Goal: Task Accomplishment & Management: Complete application form

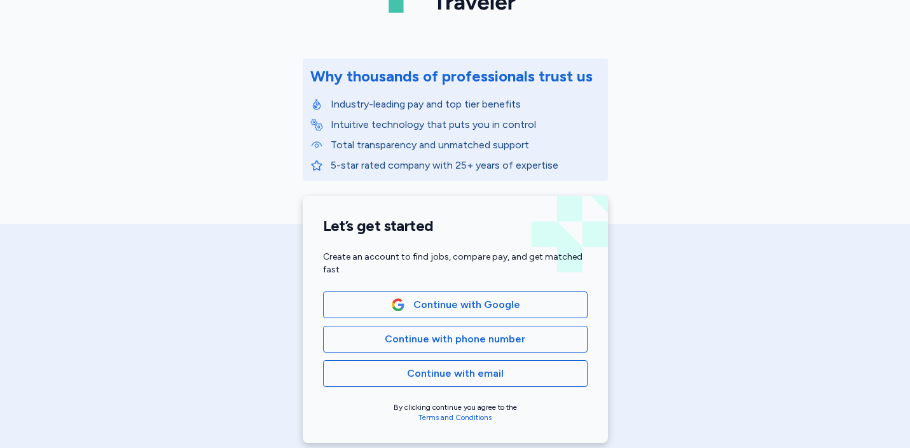
scroll to position [116, 0]
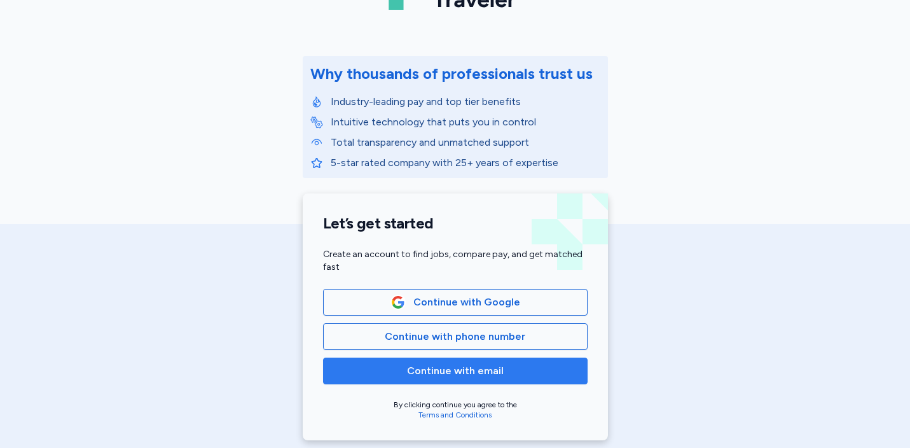
click at [463, 373] on span "Continue with email" at bounding box center [455, 370] width 97 height 15
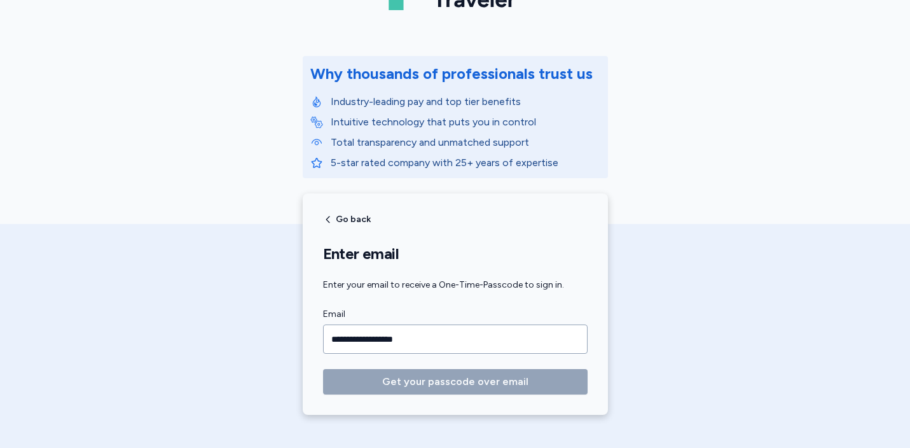
type input "**********"
click at [323, 369] on button "Get your passcode over email" at bounding box center [455, 381] width 264 height 25
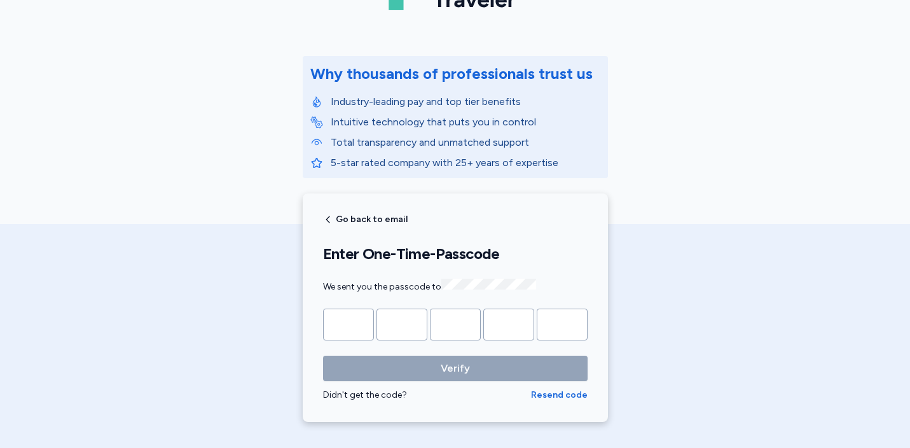
type input "*"
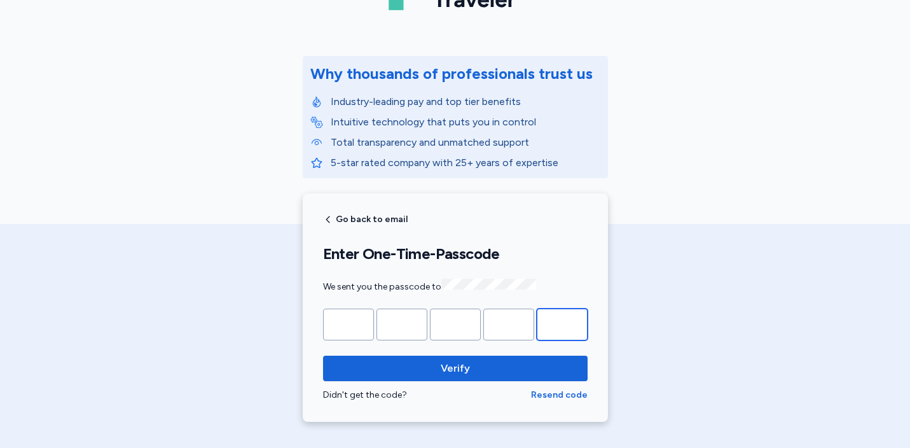
type input "*"
click at [323, 355] on button "Verify" at bounding box center [455, 367] width 264 height 25
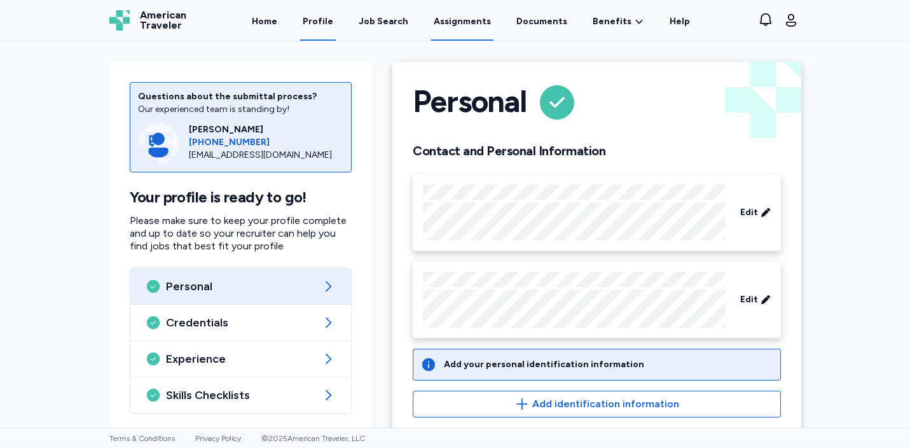
click at [462, 24] on link "Assignments" at bounding box center [462, 20] width 62 height 39
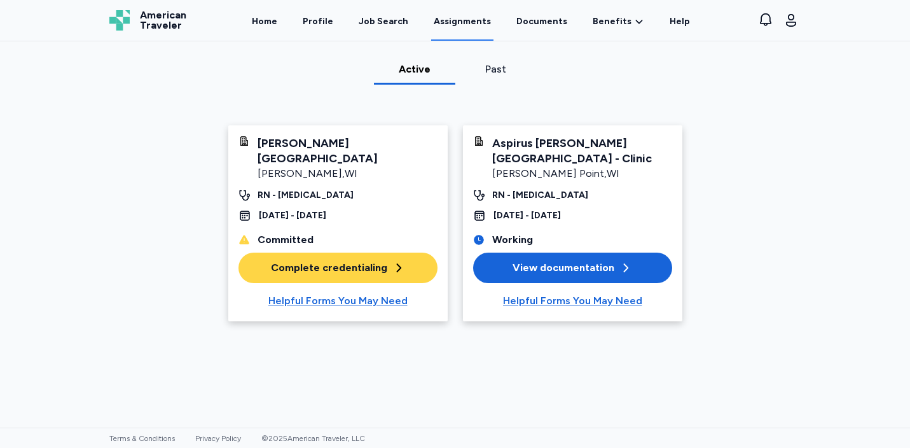
click at [341, 277] on button "Complete credentialing" at bounding box center [337, 267] width 199 height 31
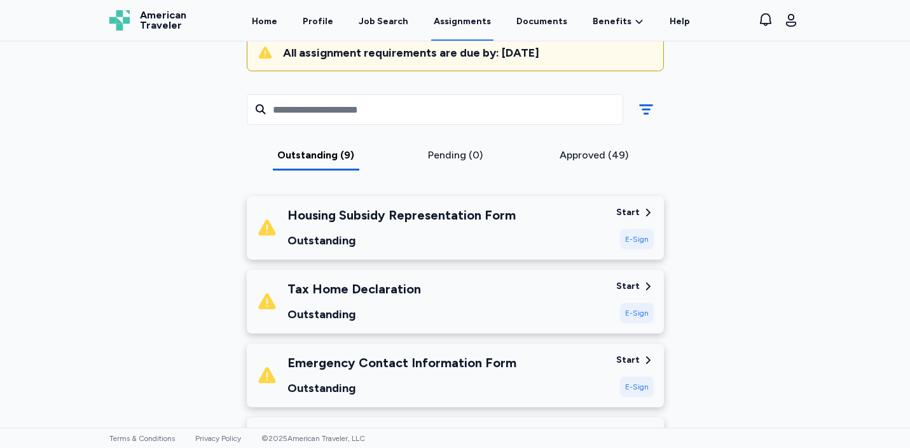
scroll to position [145, 0]
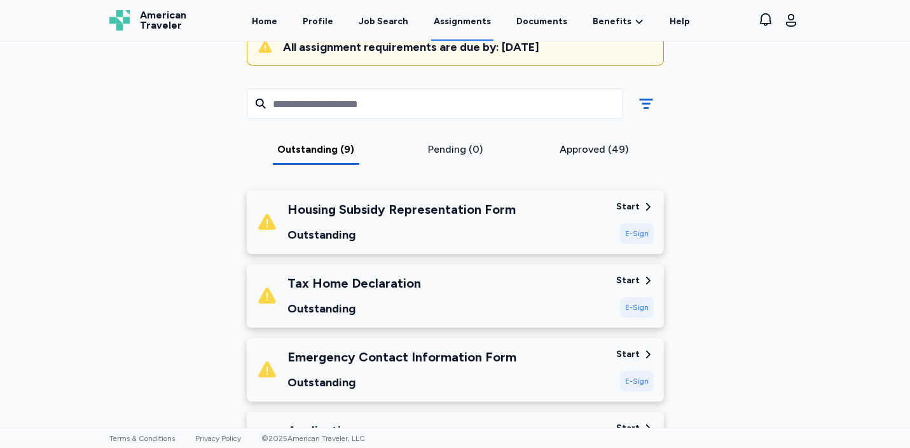
click at [645, 229] on div "E-Sign" at bounding box center [637, 233] width 34 height 20
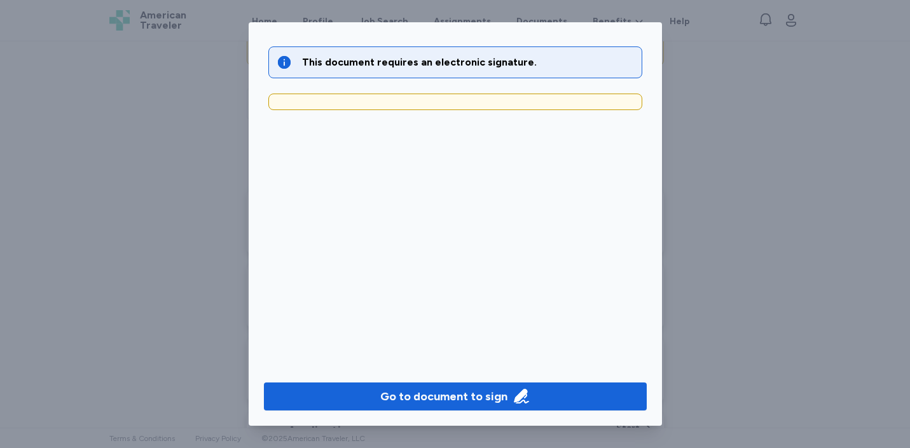
scroll to position [40, 0]
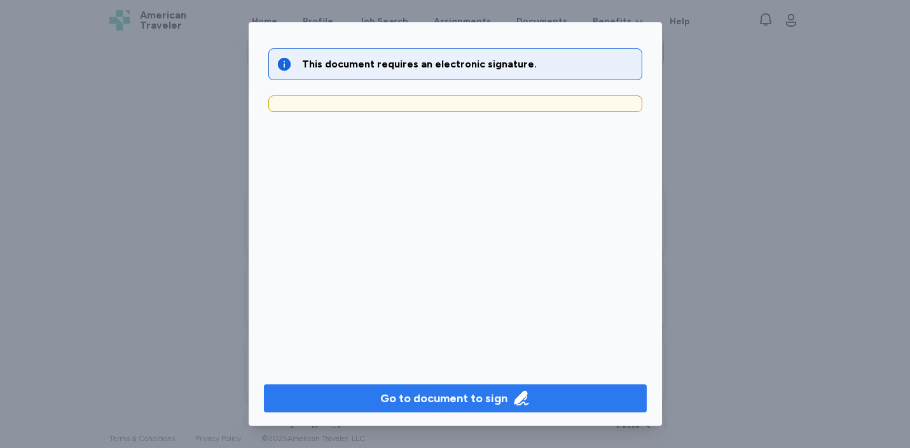
click at [463, 401] on div "Go to document to sign" at bounding box center [443, 398] width 127 height 18
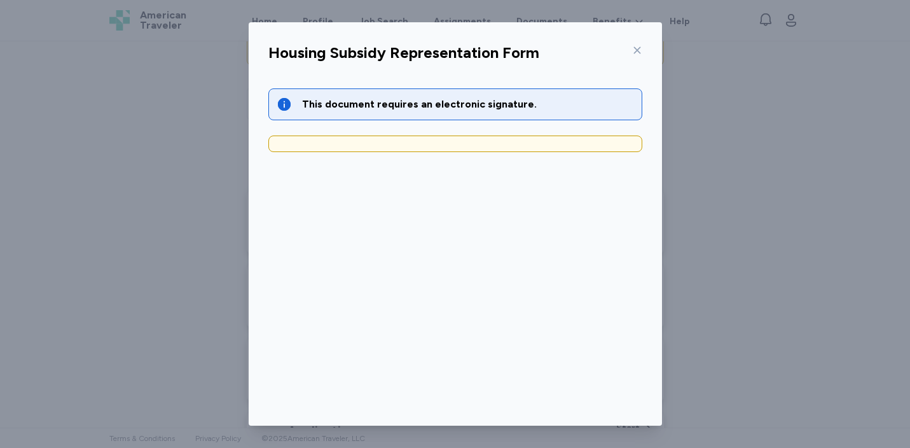
scroll to position [42, 0]
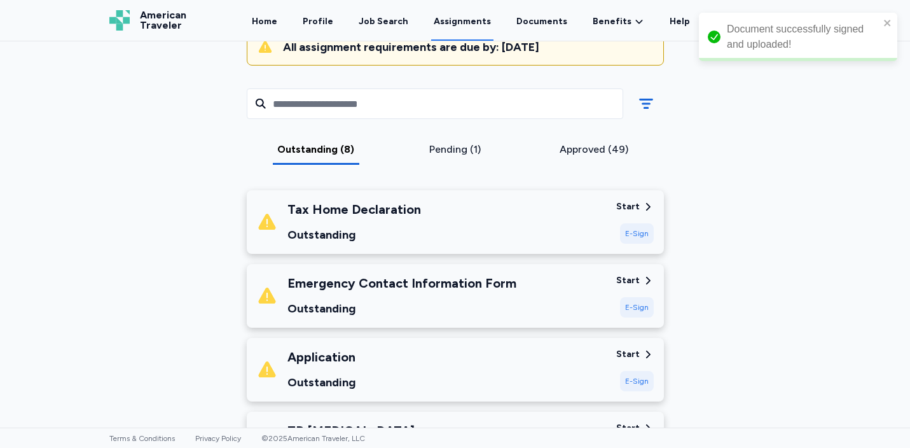
click at [629, 209] on div "Start" at bounding box center [628, 206] width 24 height 13
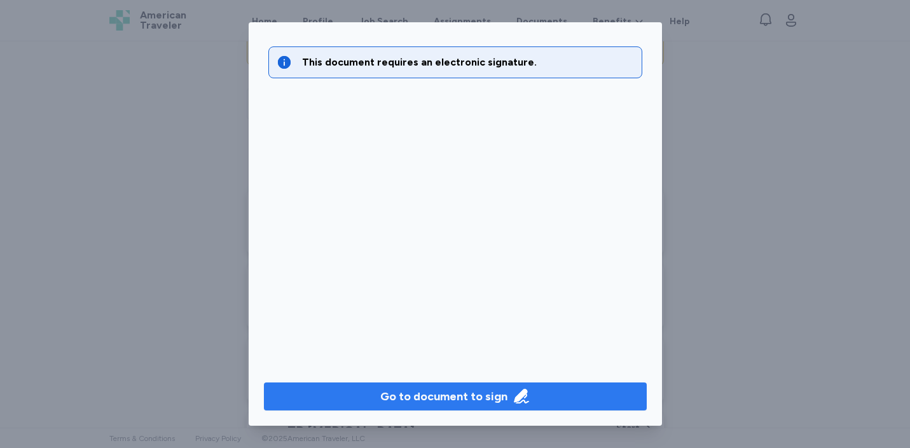
click at [533, 397] on span "Go to document to sign" at bounding box center [455, 396] width 362 height 18
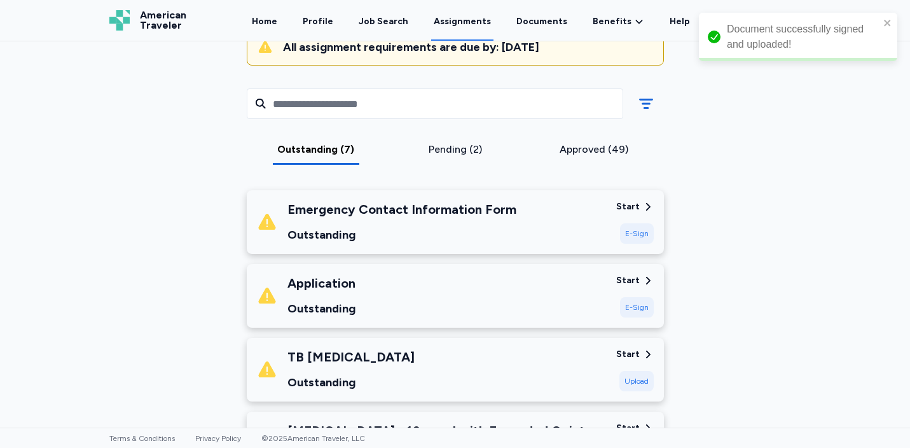
click at [639, 235] on div "E-Sign" at bounding box center [637, 233] width 34 height 20
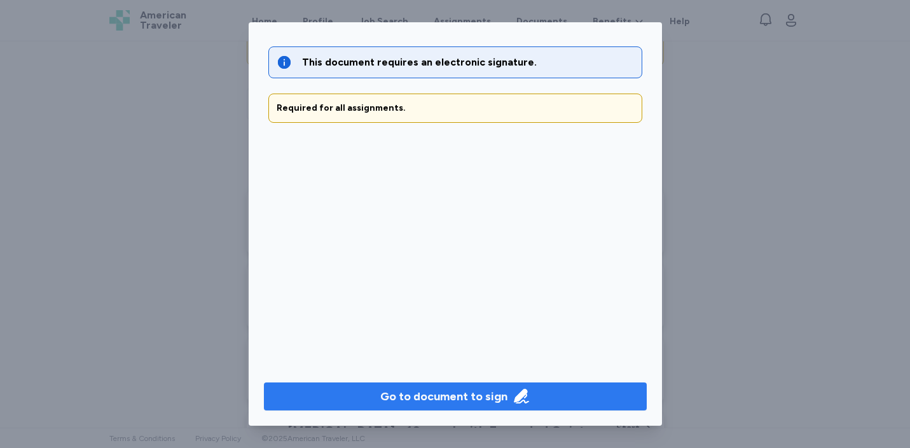
click at [470, 393] on div "Go to document to sign" at bounding box center [443, 396] width 127 height 18
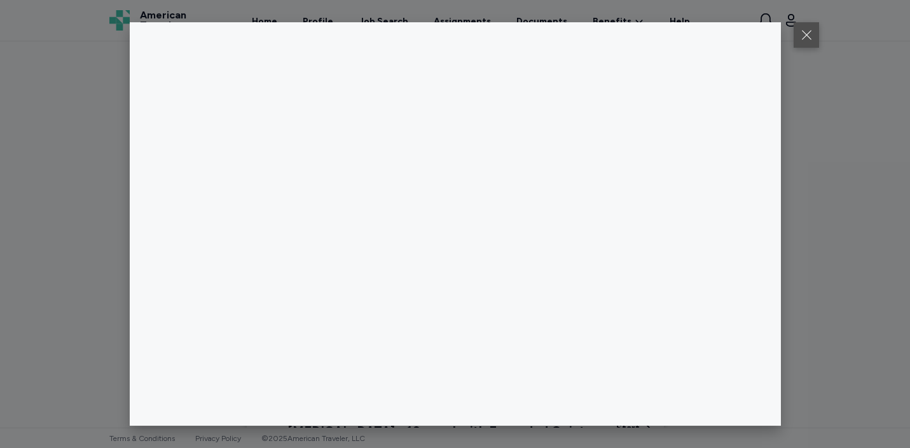
click at [800, 34] on button at bounding box center [805, 34] width 25 height 25
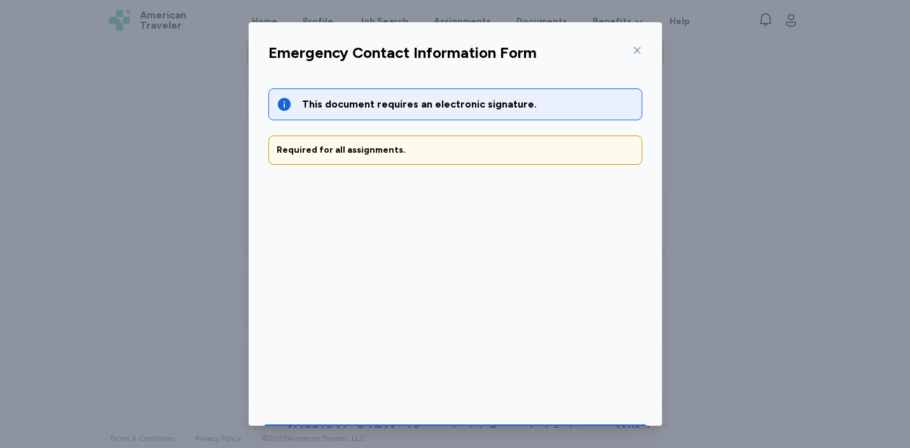
click at [635, 50] on icon at bounding box center [637, 50] width 10 height 10
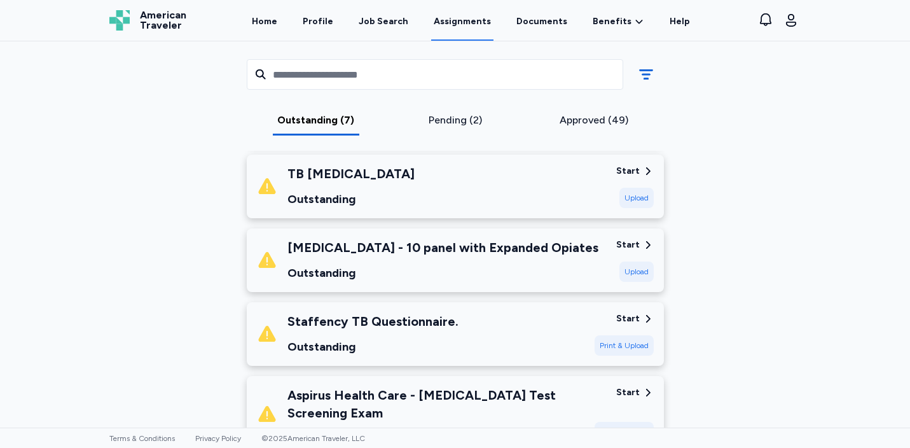
scroll to position [333, 0]
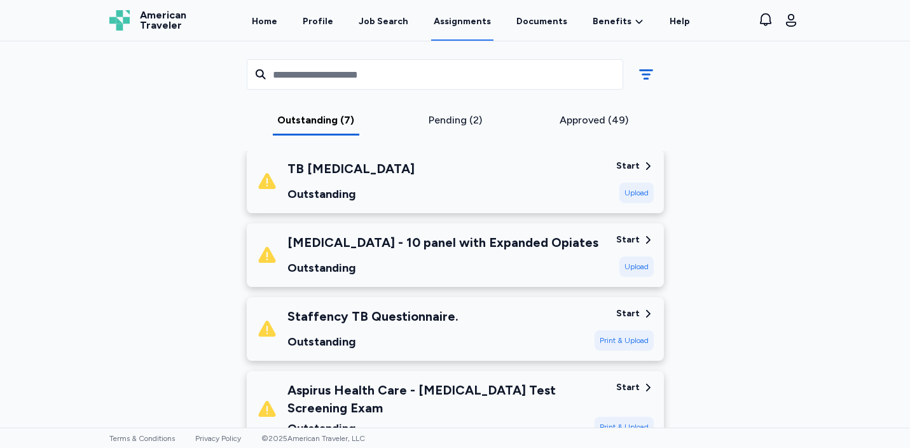
click at [475, 206] on div "TB [MEDICAL_DATA] Outstanding Start Upload" at bounding box center [455, 181] width 417 height 64
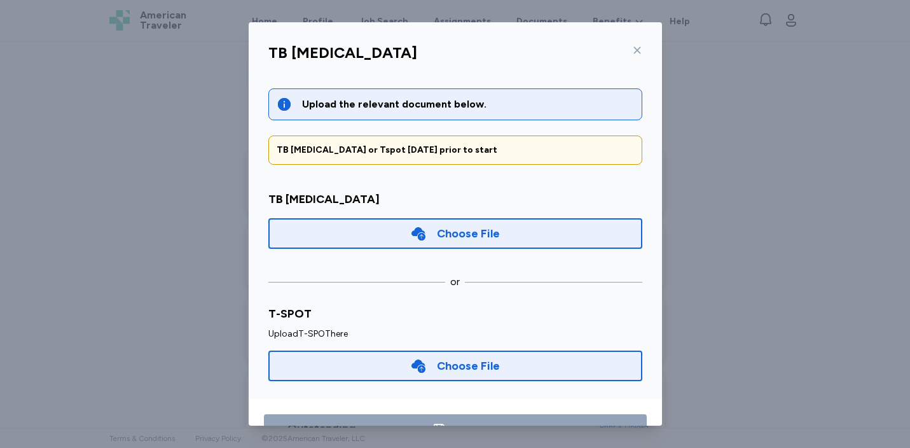
click at [639, 49] on icon at bounding box center [637, 50] width 10 height 10
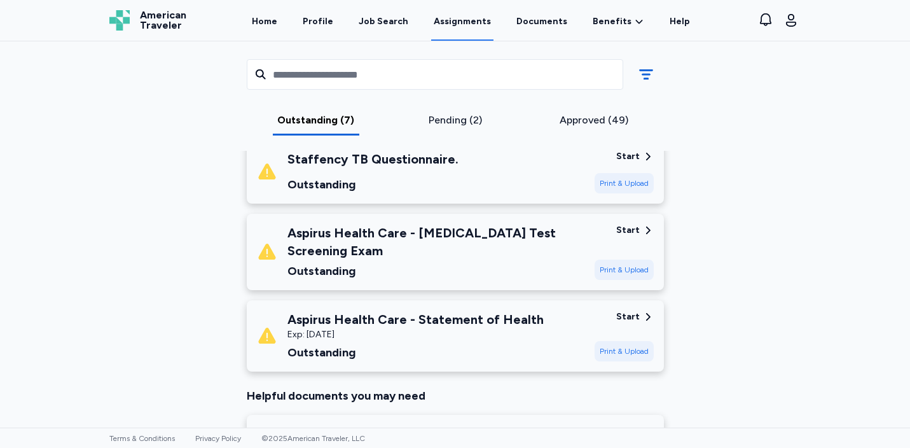
scroll to position [491, 0]
click at [479, 327] on div "Exp: [DATE]" at bounding box center [415, 333] width 256 height 13
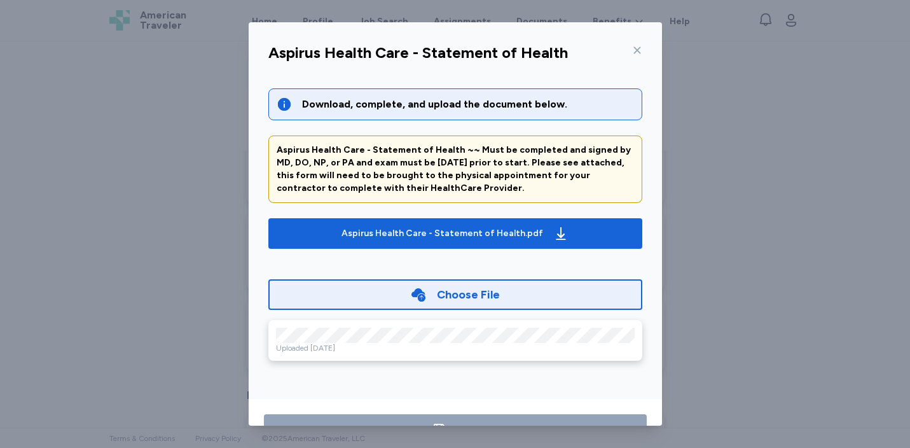
click at [638, 53] on icon at bounding box center [637, 50] width 10 height 10
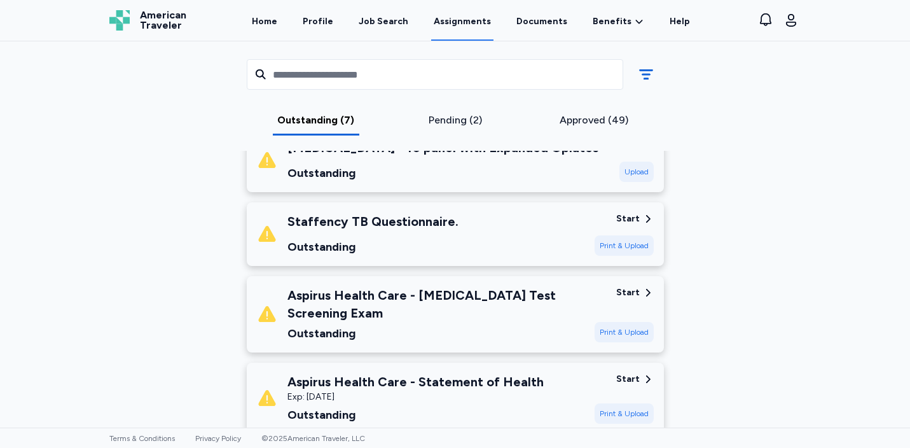
scroll to position [427, 0]
click at [462, 325] on div "Outstanding" at bounding box center [435, 334] width 297 height 18
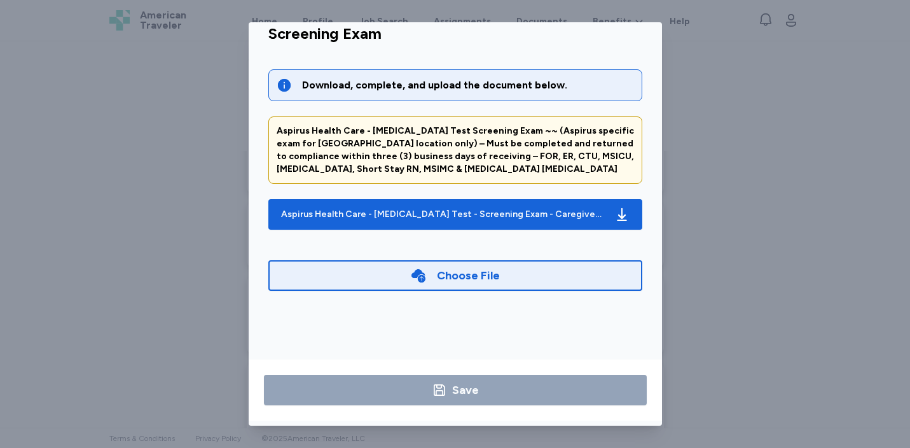
scroll to position [0, 0]
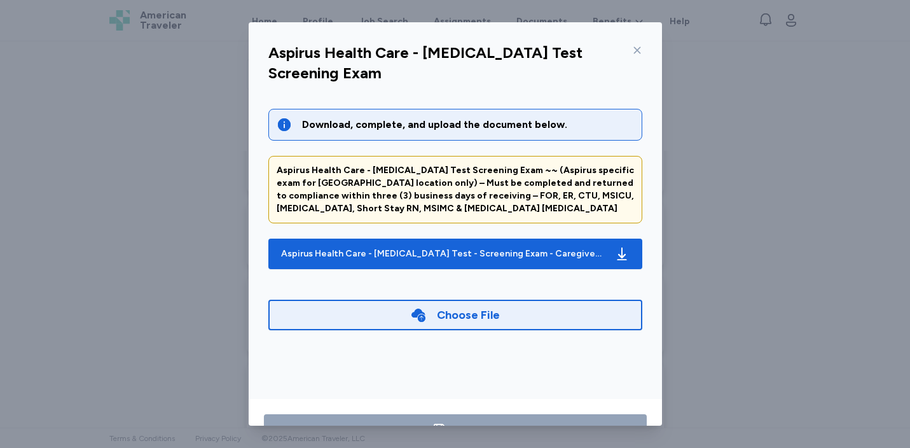
click at [638, 52] on icon at bounding box center [636, 50] width 7 height 7
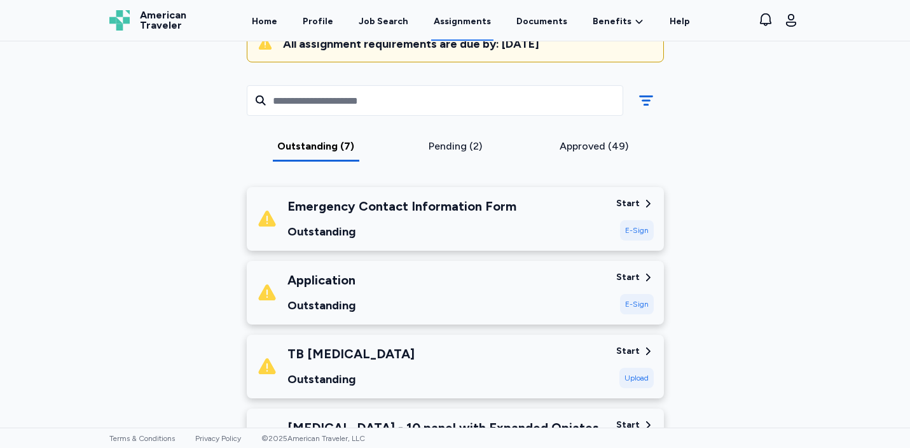
scroll to position [149, 0]
click at [490, 280] on div "Application Outstanding" at bounding box center [431, 291] width 349 height 43
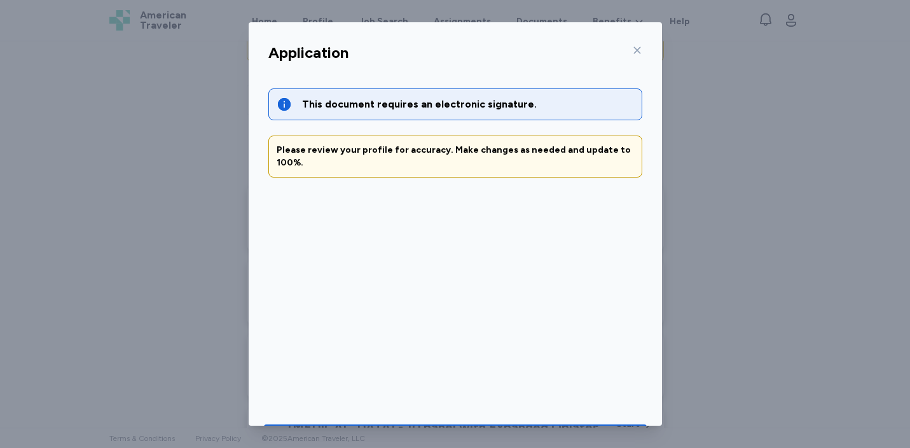
scroll to position [42, 0]
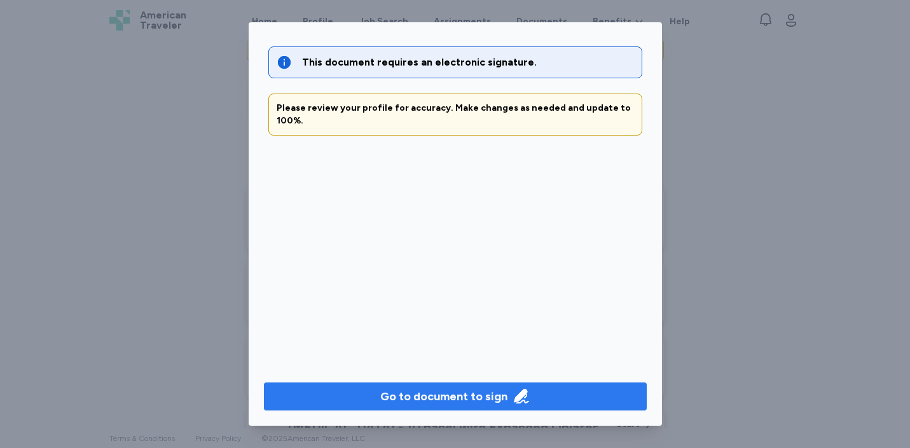
click at [476, 404] on div "Go to document to sign" at bounding box center [443, 396] width 127 height 18
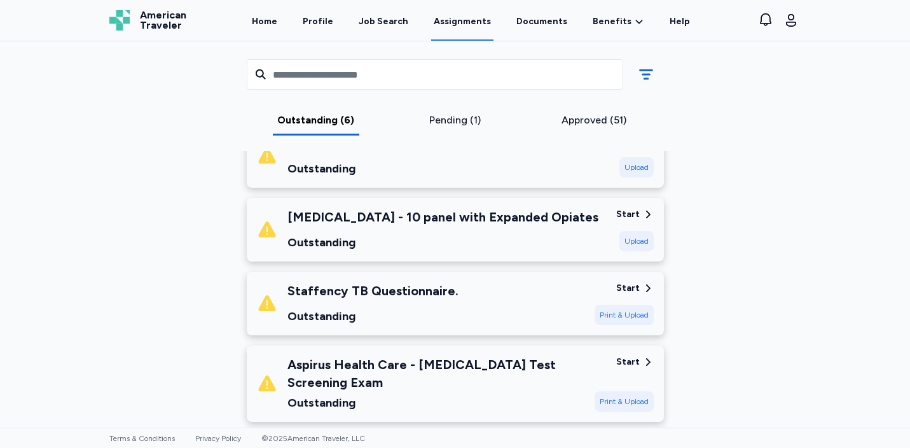
scroll to position [287, 0]
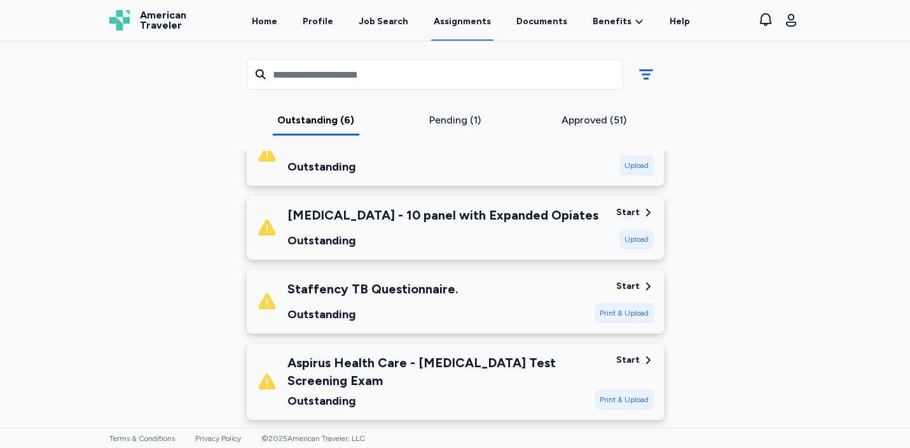
click at [537, 227] on div "[MEDICAL_DATA] - 10 panel with Expanded Opiates Outstanding" at bounding box center [442, 227] width 311 height 43
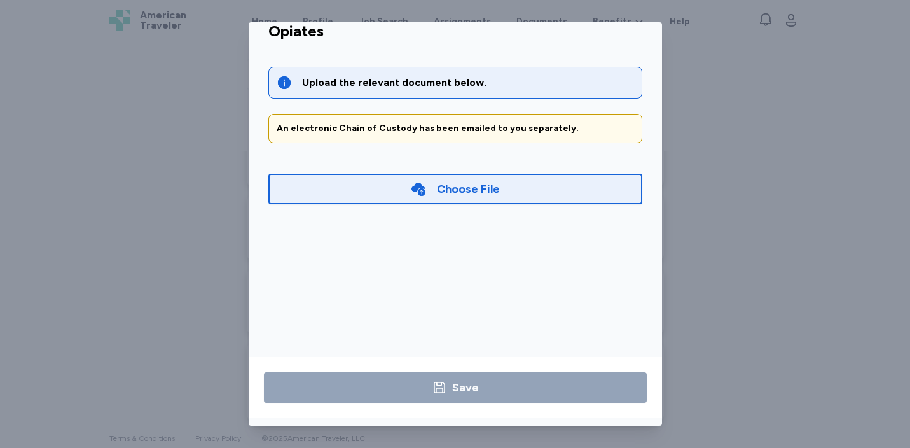
scroll to position [0, 0]
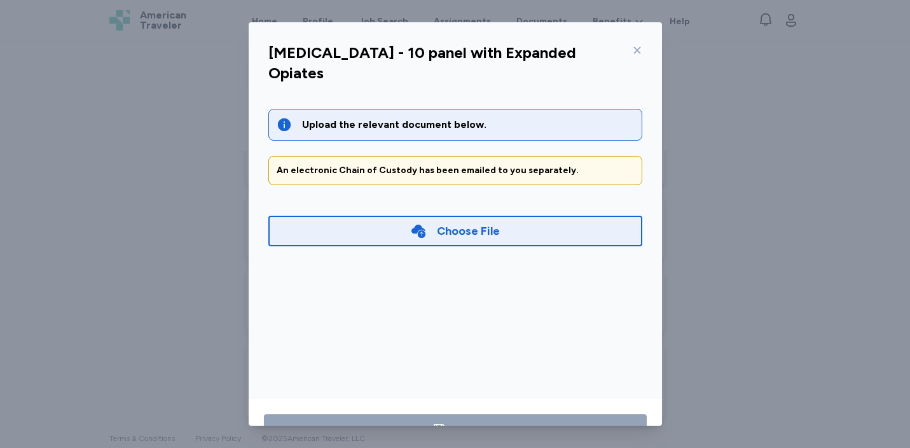
click at [638, 48] on icon at bounding box center [637, 50] width 10 height 10
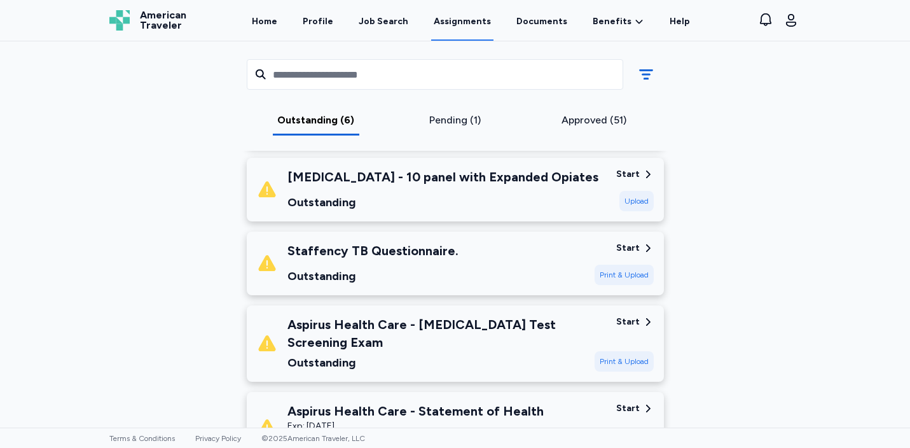
scroll to position [325, 0]
click at [524, 280] on div "Staffency TB Questionnaire. Outstanding" at bounding box center [420, 262] width 327 height 43
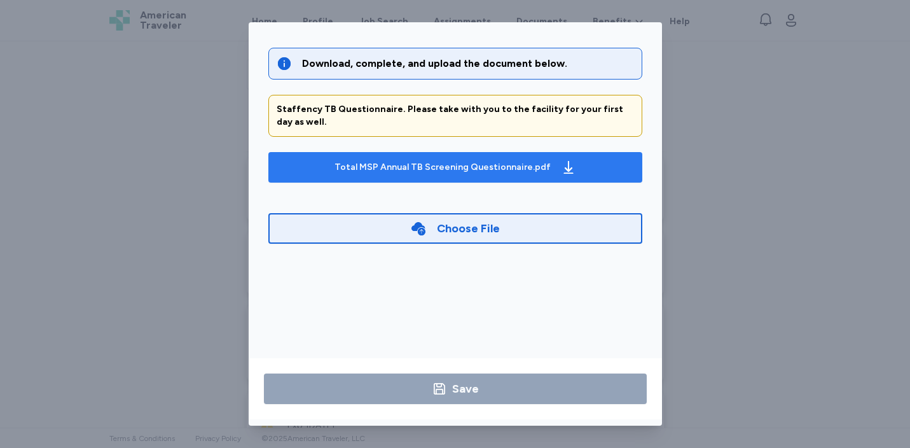
scroll to position [42, 0]
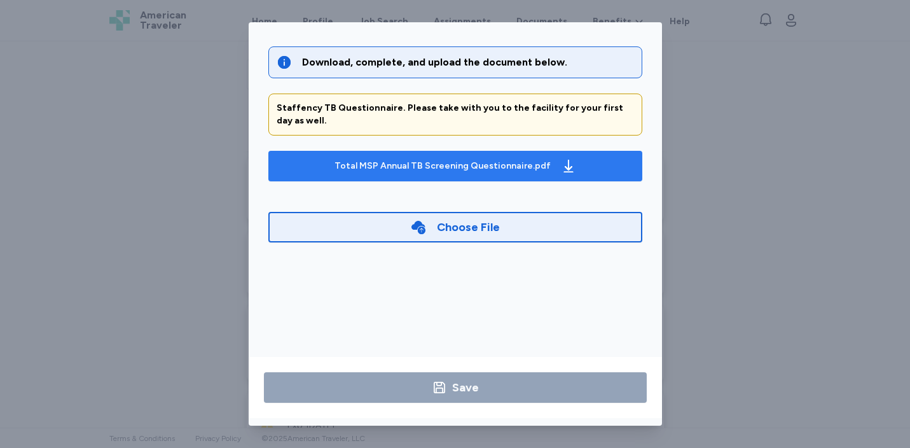
click at [543, 165] on div "Total MSP Annual TB Screening Questionnaire.pdf" at bounding box center [455, 166] width 247 height 20
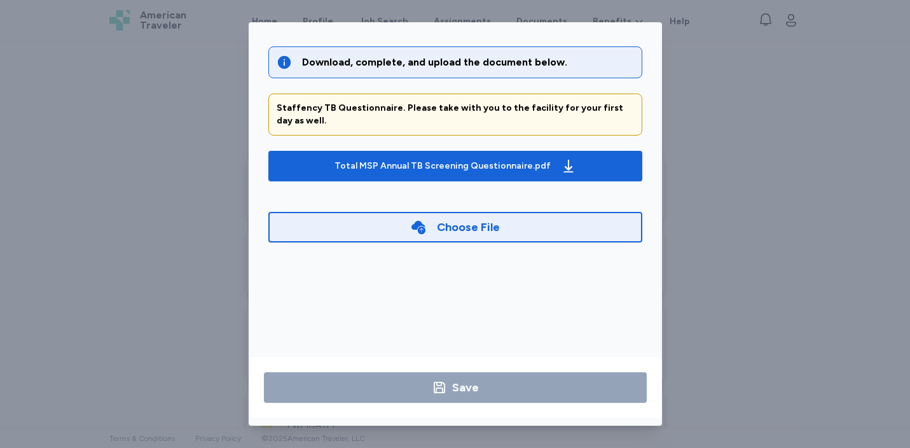
click at [732, 77] on div "Staffency TB Questionnaire. Download, complete, and upload the document below. …" at bounding box center [455, 224] width 910 height 448
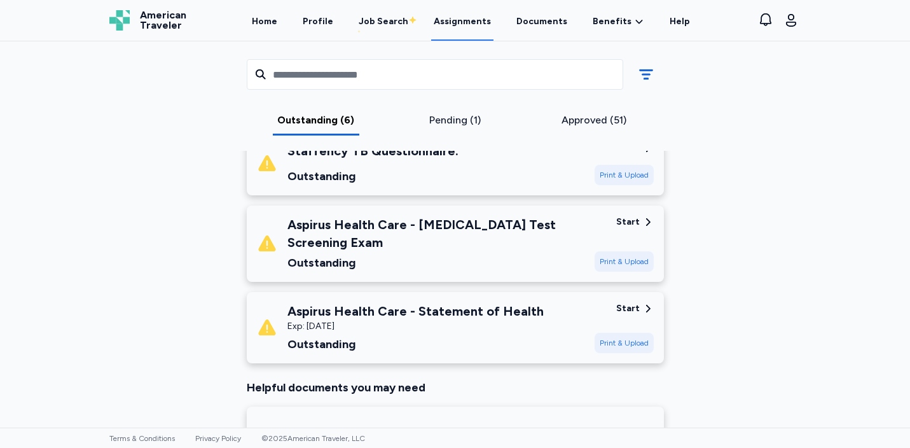
scroll to position [427, 0]
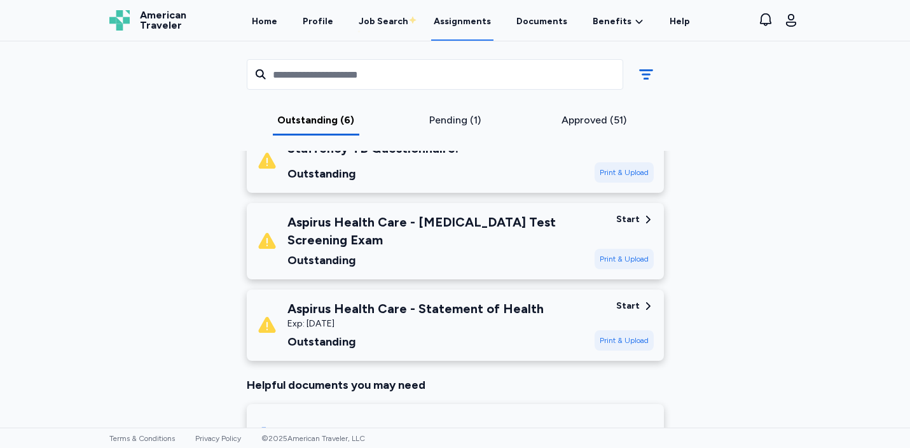
click at [620, 225] on div "Start Print & Upload" at bounding box center [623, 241] width 59 height 56
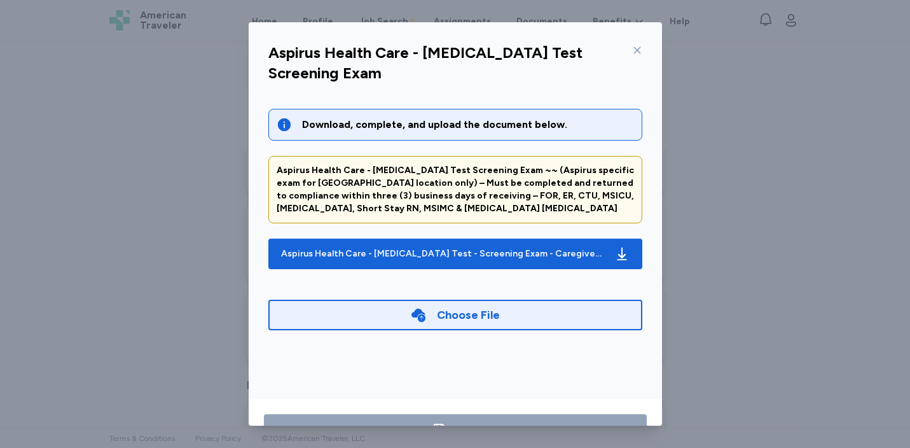
click at [620, 246] on icon "button" at bounding box center [621, 253] width 15 height 15
click at [638, 51] on icon at bounding box center [637, 50] width 10 height 10
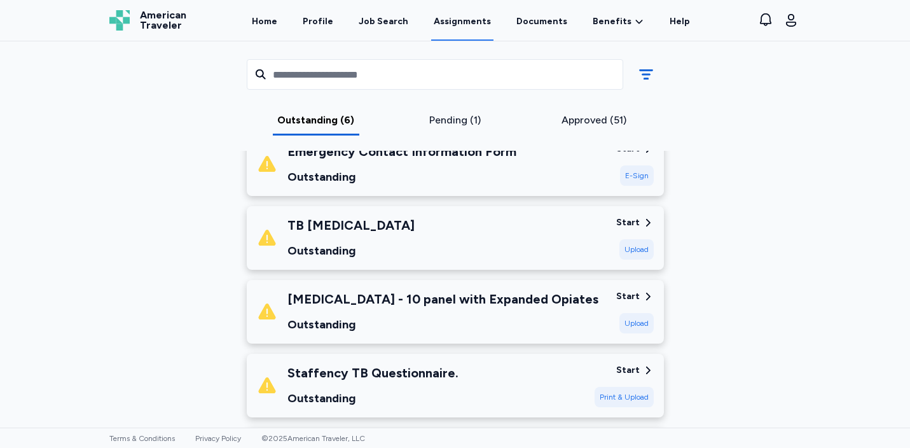
scroll to position [200, 0]
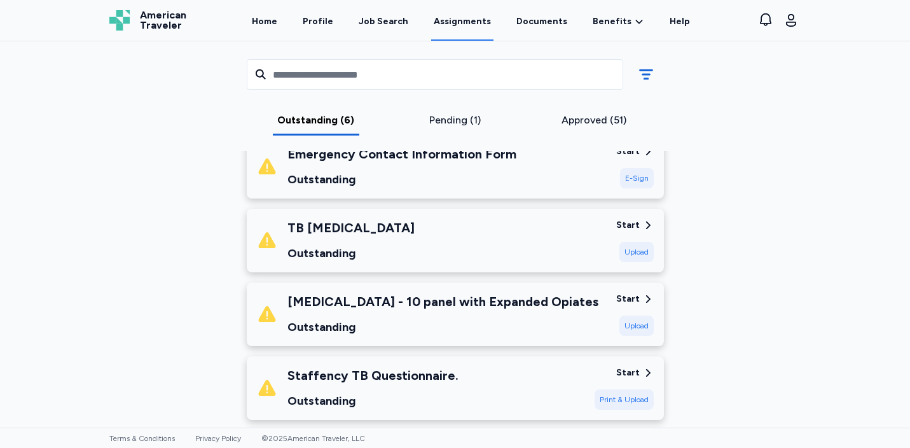
click at [599, 123] on div "Approved (51)" at bounding box center [594, 120] width 129 height 15
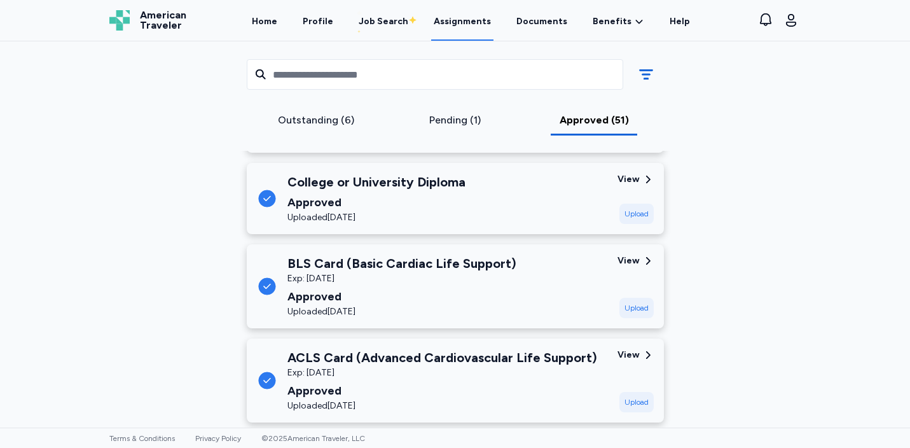
scroll to position [4382, 0]
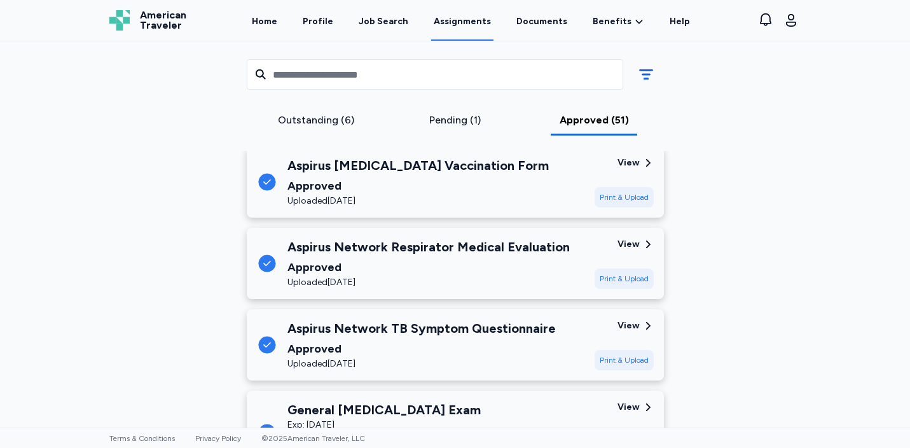
click at [470, 120] on div "Pending (1)" at bounding box center [454, 120] width 129 height 15
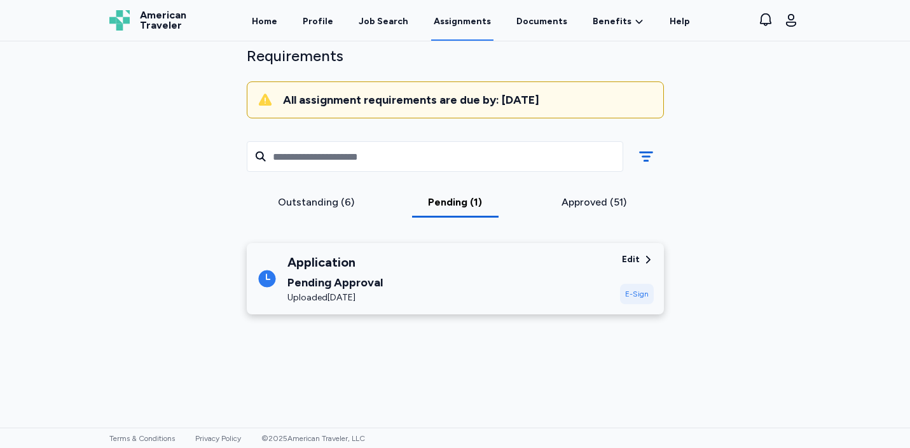
click at [582, 210] on div "Approved (51)" at bounding box center [593, 206] width 139 height 23
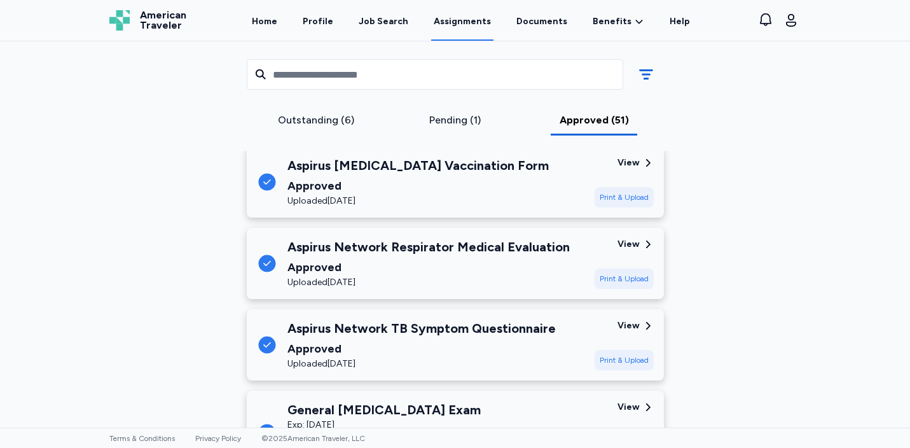
click at [314, 125] on div "Outstanding (6)" at bounding box center [316, 120] width 129 height 15
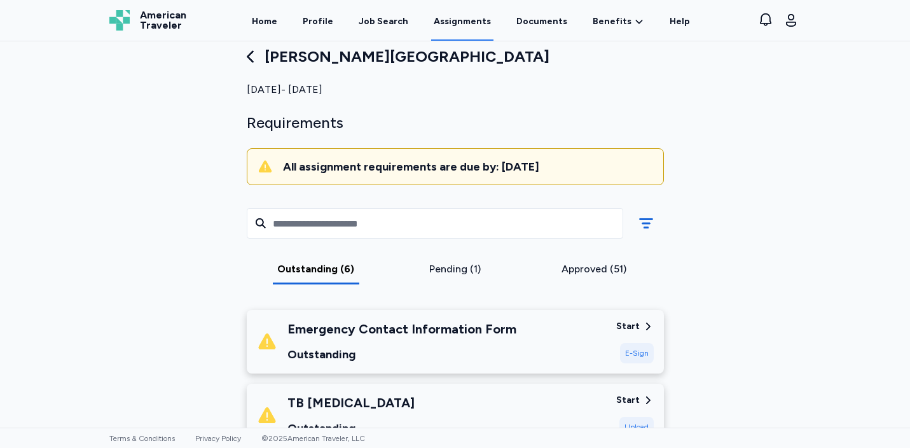
scroll to position [0, 0]
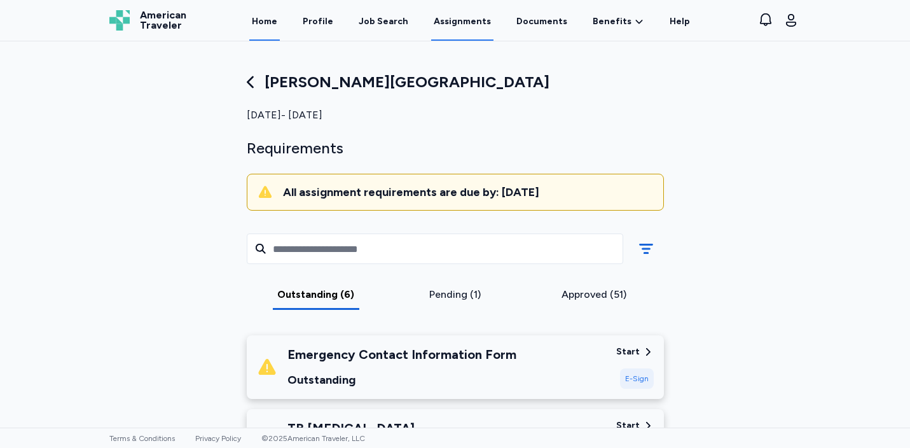
click at [268, 25] on link "Home" at bounding box center [264, 20] width 31 height 39
click at [472, 19] on link "Assignments" at bounding box center [462, 20] width 62 height 39
